Goal: Transaction & Acquisition: Purchase product/service

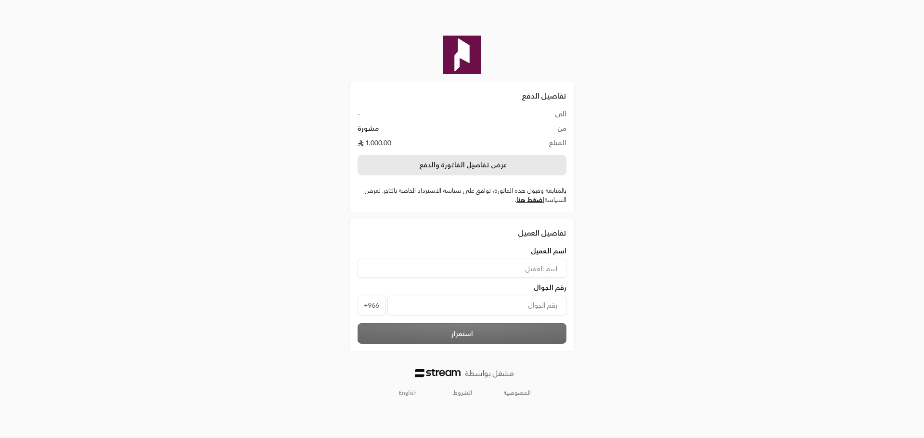
click at [516, 161] on button "عرض تفاصيل الفاتورة والدفع" at bounding box center [461, 165] width 209 height 20
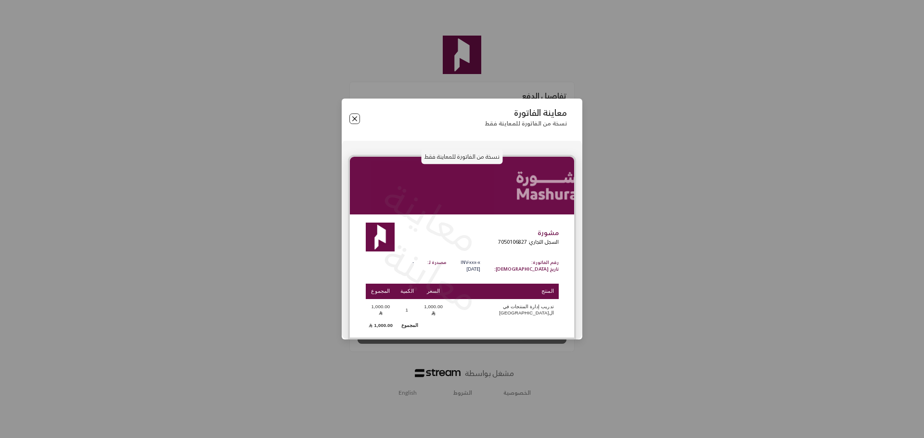
click at [351, 118] on button "Close" at bounding box center [354, 119] width 11 height 11
